Goal: Find specific page/section: Find specific page/section

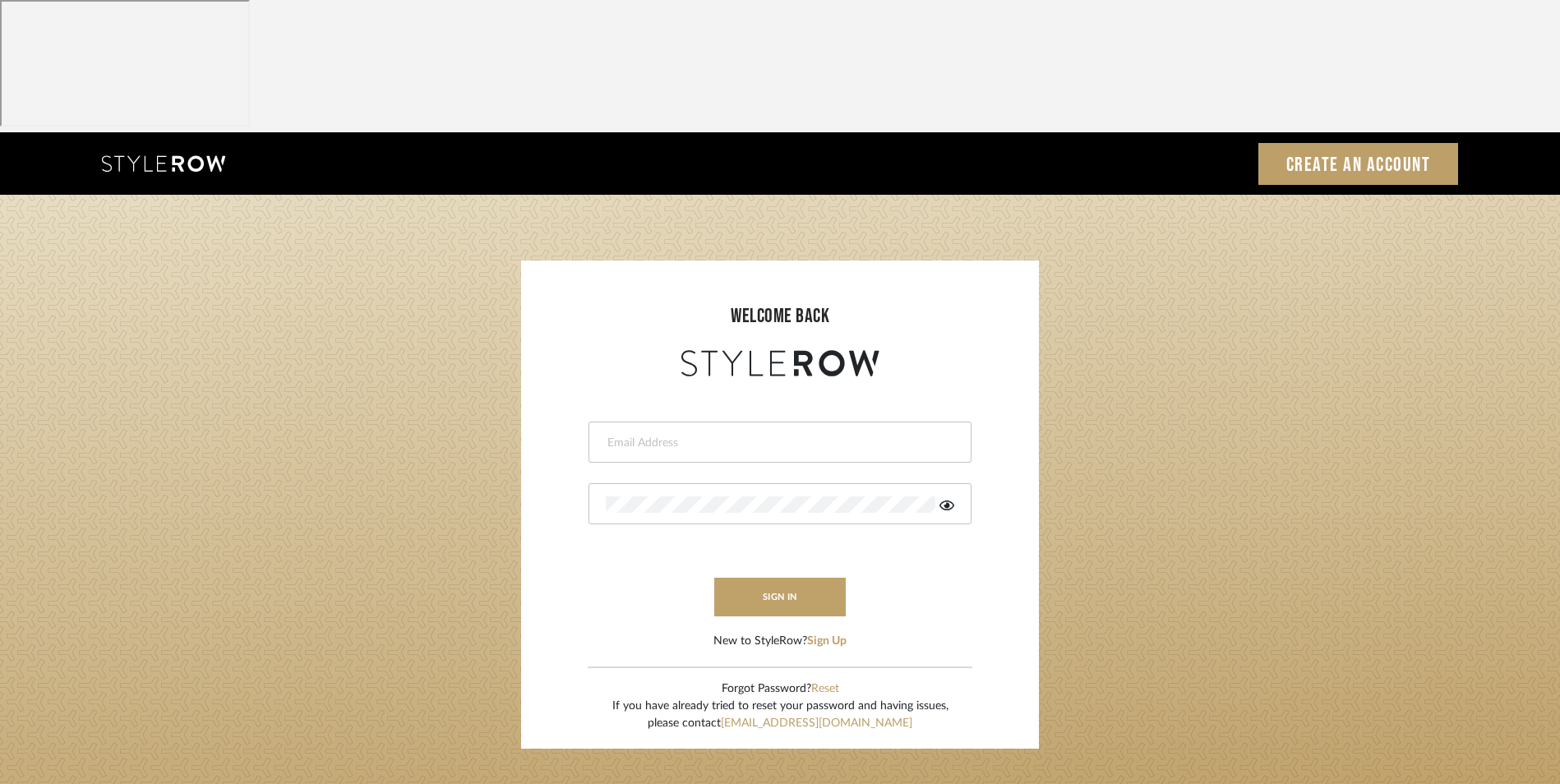
click at [728, 434] on input "email" at bounding box center [777, 442] width 344 height 16
type input "info@dmaestheticsdecor.com"
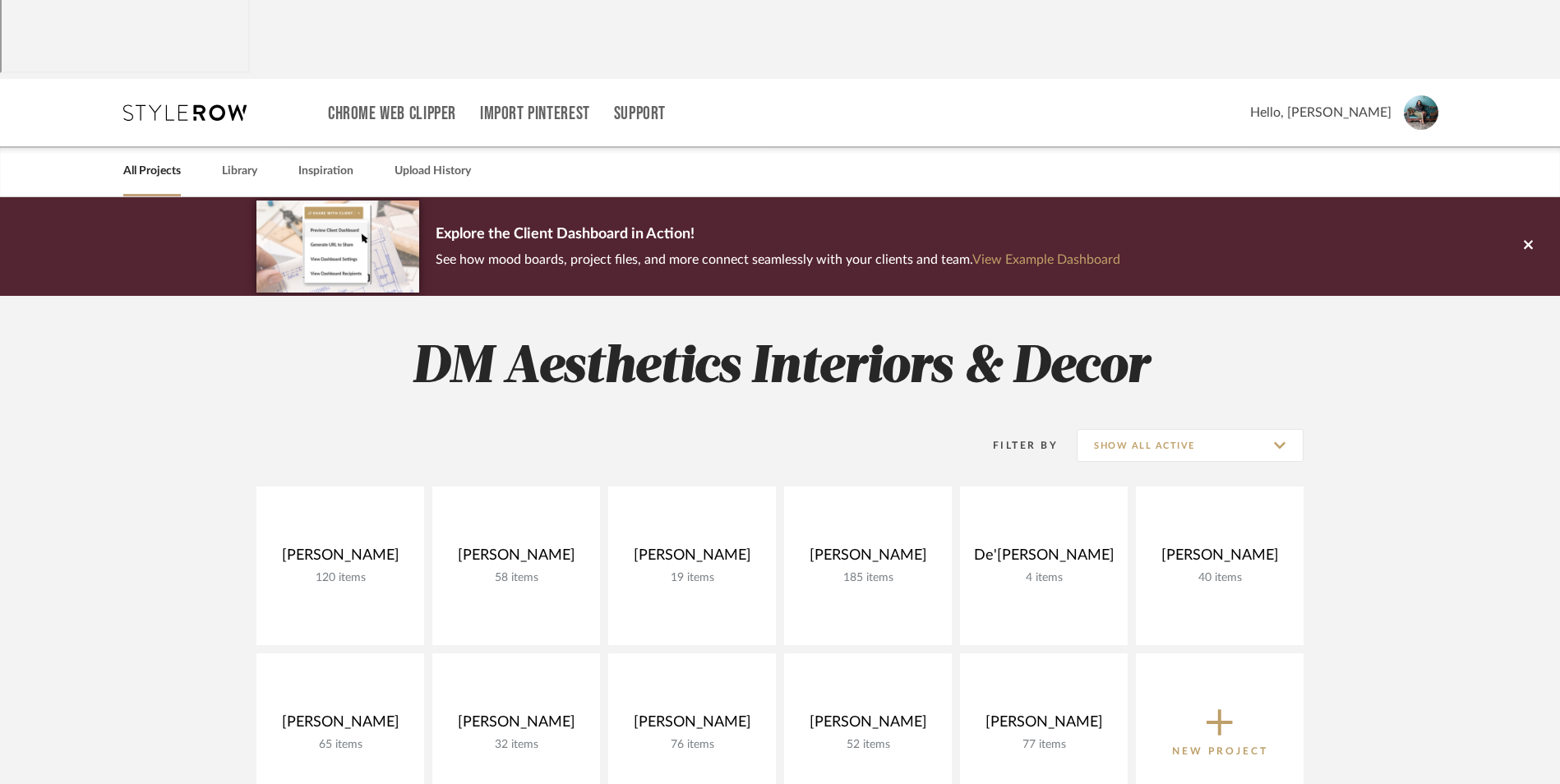
scroll to position [82, 0]
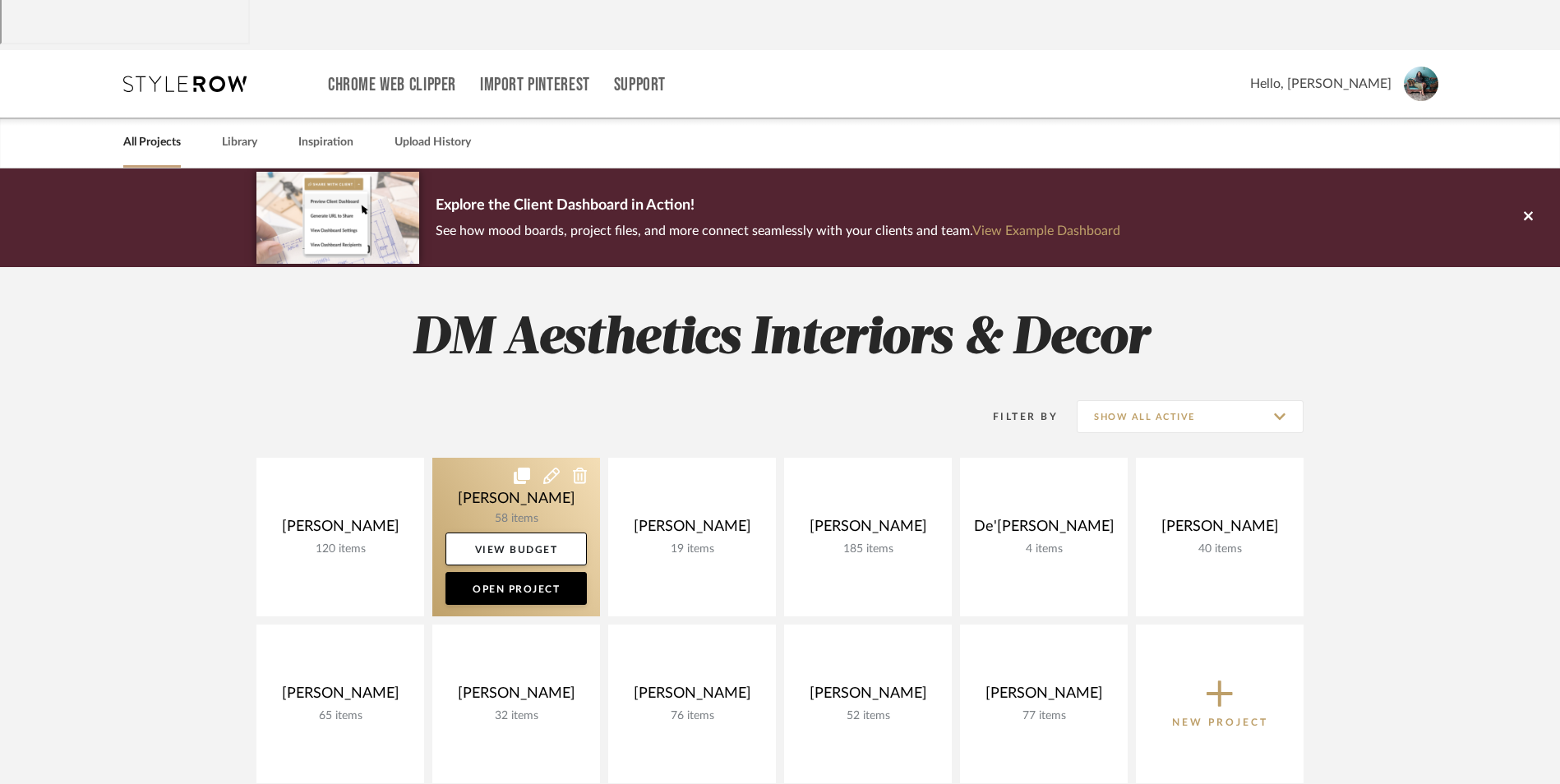
drag, startPoint x: 501, startPoint y: 382, endPoint x: 523, endPoint y: 382, distance: 22.0
click at [501, 458] on link at bounding box center [515, 537] width 167 height 159
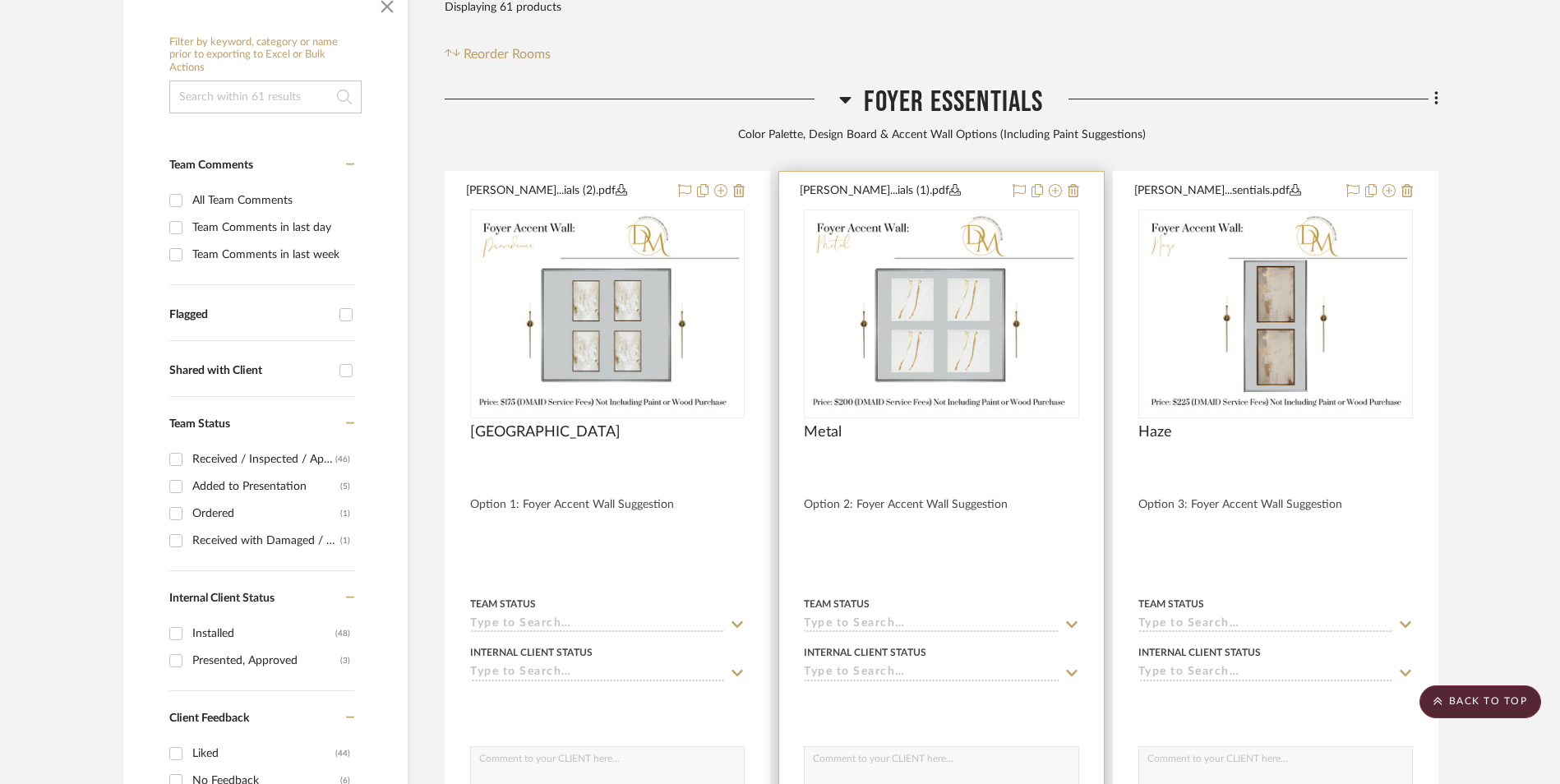
scroll to position [246, 0]
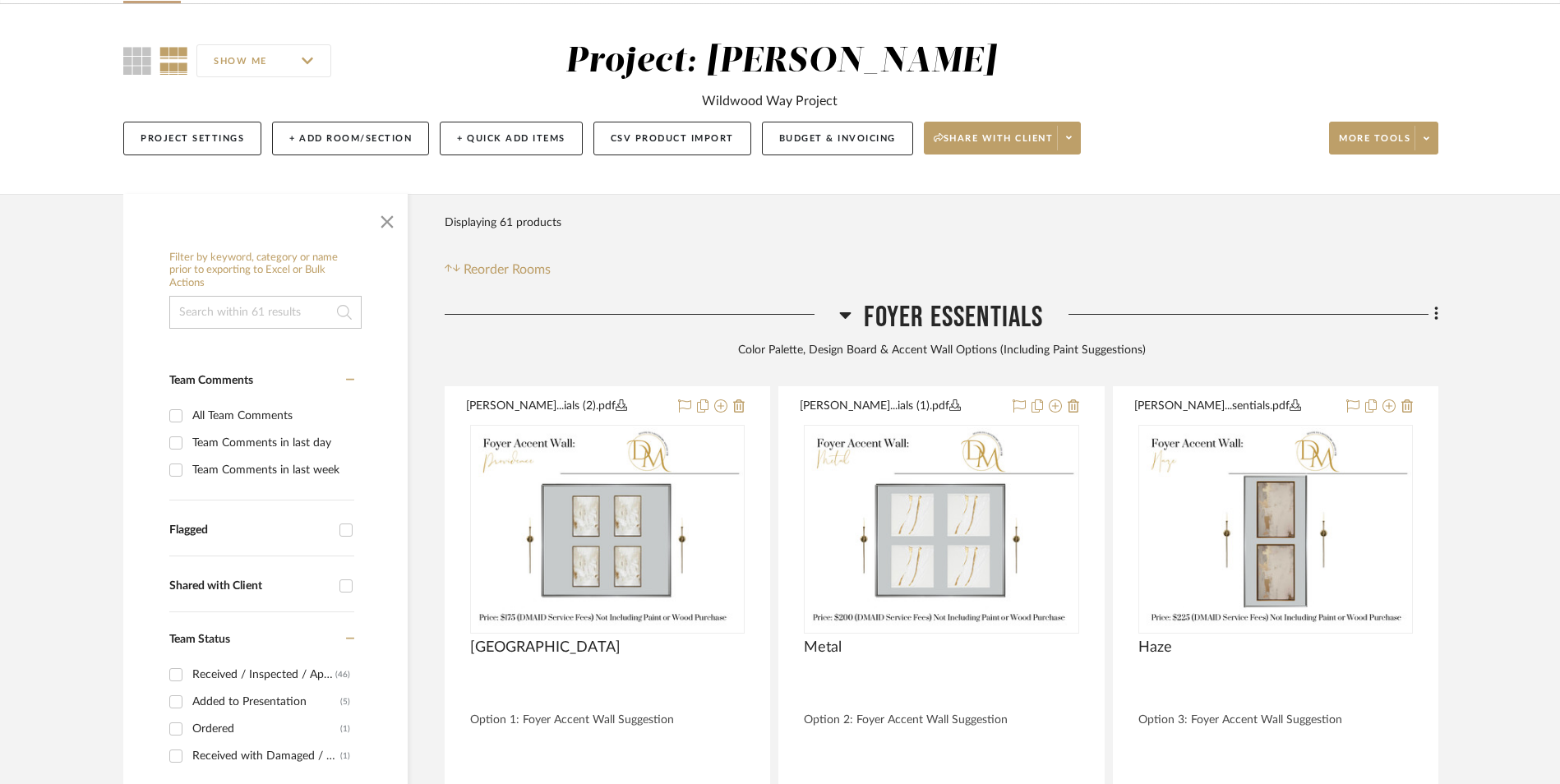
click at [844, 312] on icon at bounding box center [845, 316] width 11 height 7
